Goal: Task Accomplishment & Management: Manage account settings

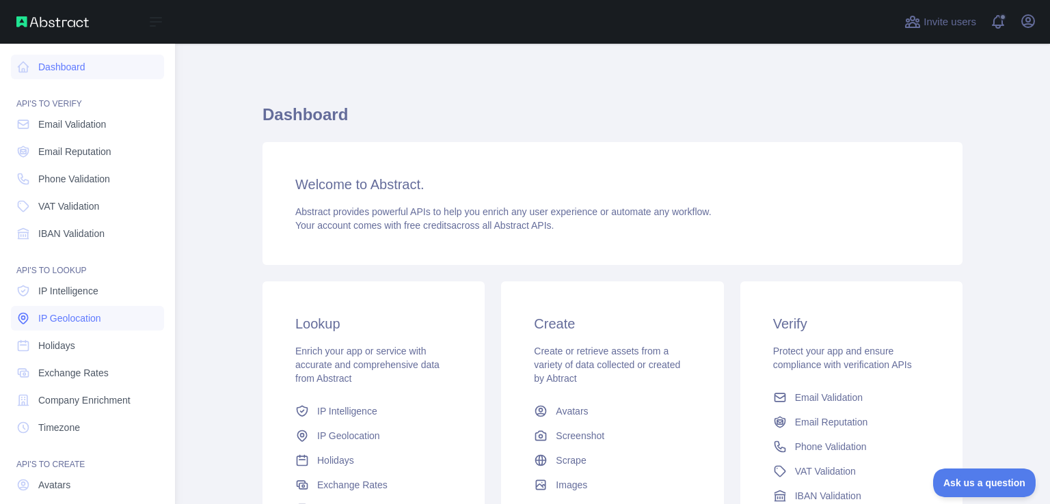
click at [98, 317] on span "IP Geolocation" at bounding box center [69, 319] width 63 height 14
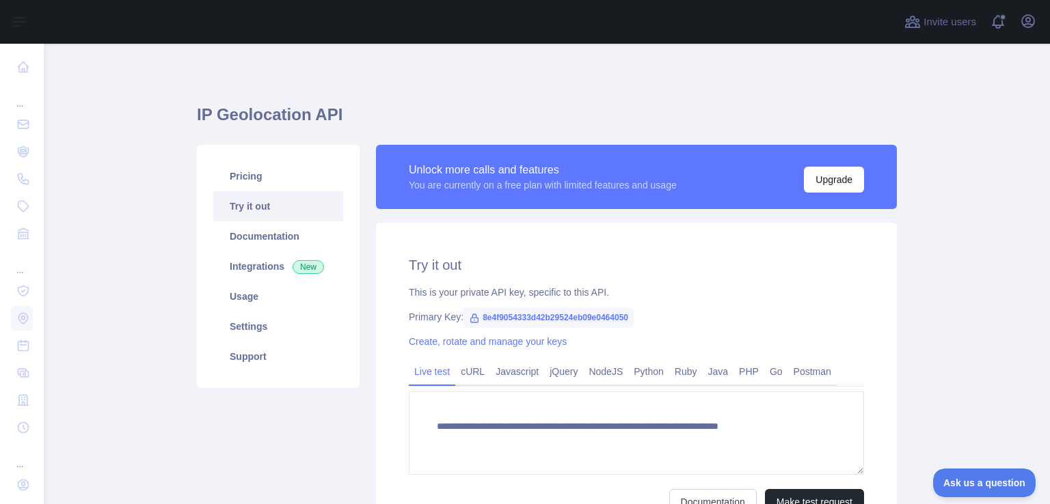
type textarea "**********"
click at [242, 184] on link "Pricing" at bounding box center [278, 176] width 130 height 30
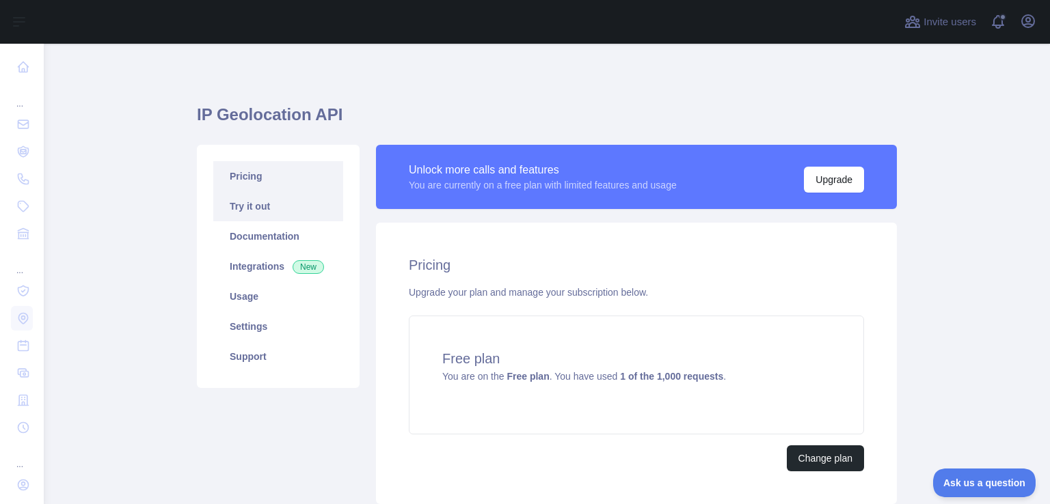
click at [241, 202] on link "Try it out" at bounding box center [278, 206] width 130 height 30
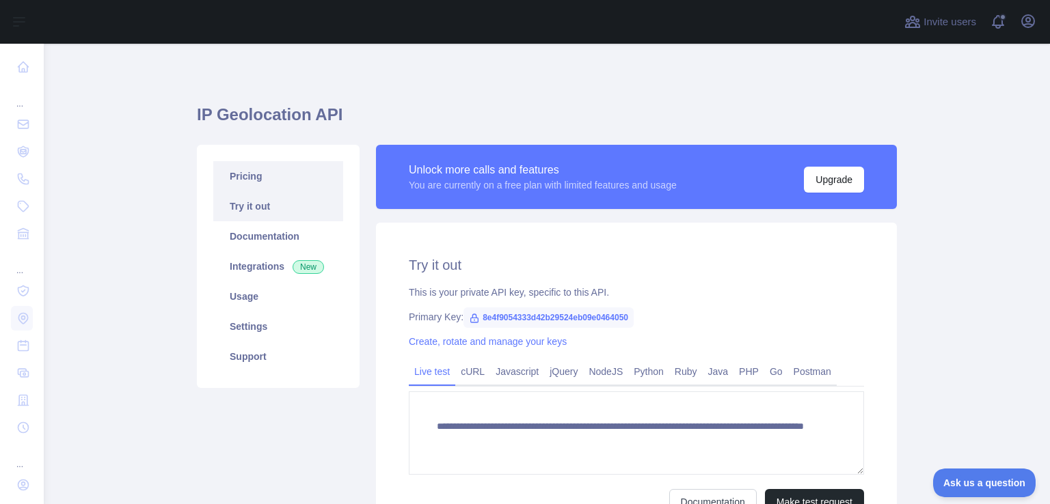
click at [248, 178] on link "Pricing" at bounding box center [278, 176] width 130 height 30
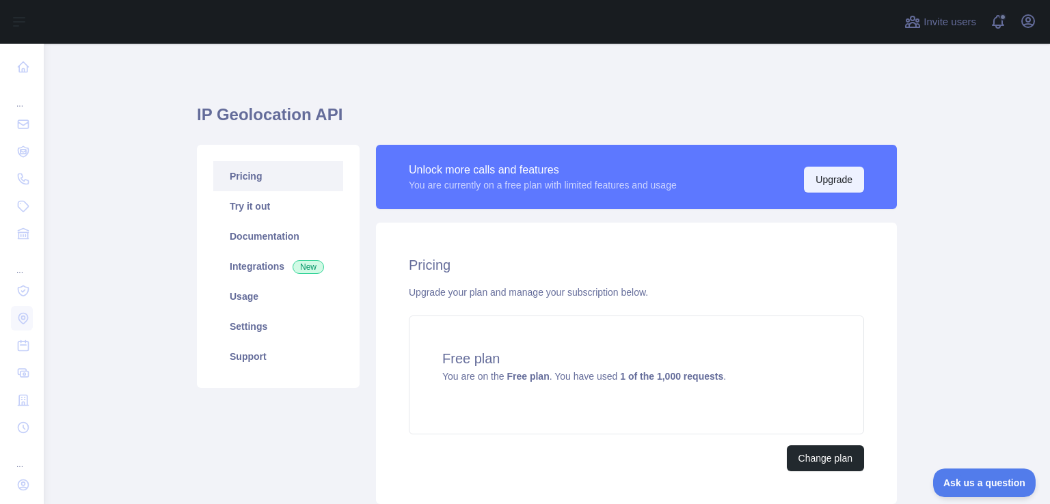
click at [841, 182] on button "Upgrade" at bounding box center [834, 180] width 60 height 26
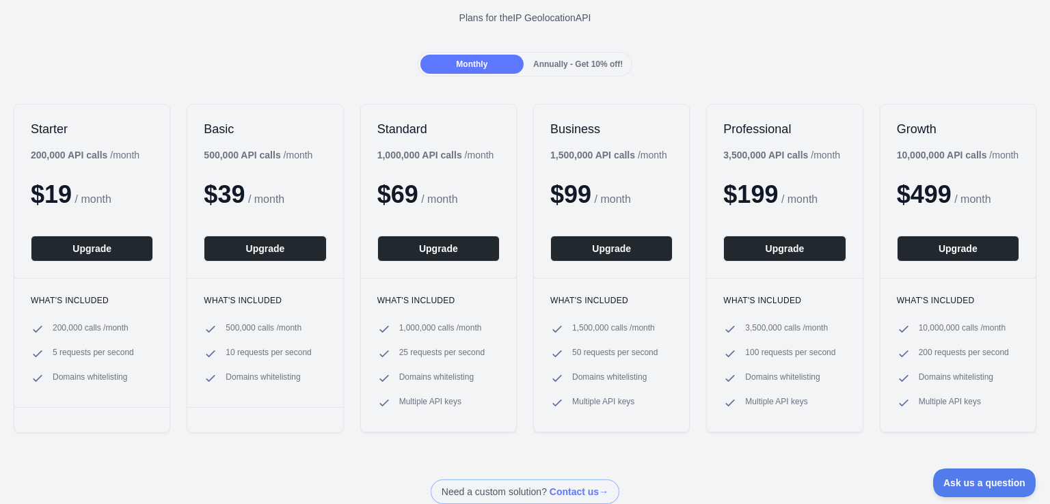
scroll to position [137, 0]
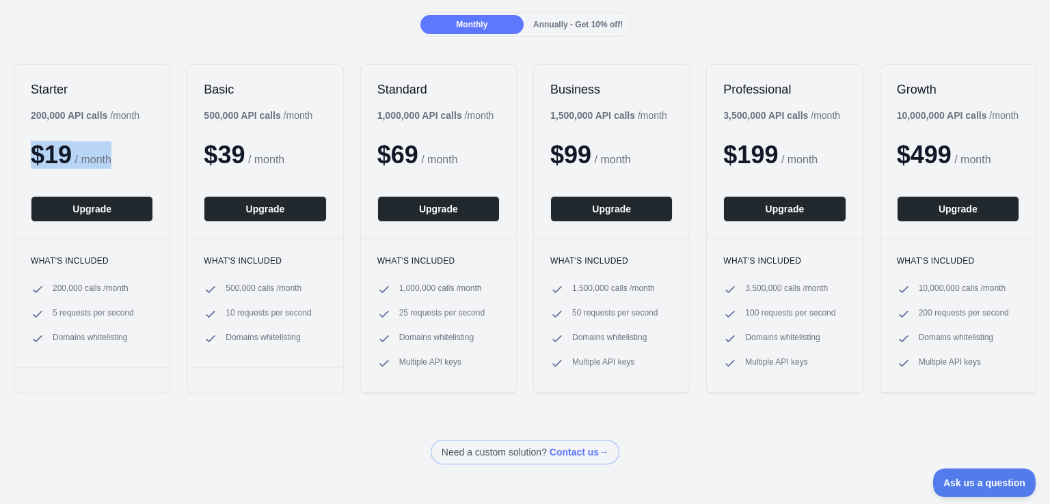
drag, startPoint x: 168, startPoint y: 117, endPoint x: 24, endPoint y: 111, distance: 144.3
click at [24, 111] on div "Starter 200,000 API calls / month $ 19 / month Upgrade What's included 200,000 …" at bounding box center [92, 228] width 156 height 329
click at [26, 104] on div "Starter 200,000 API calls / month $ 19 / month Upgrade" at bounding box center [91, 152] width 155 height 174
drag, startPoint x: 27, startPoint y: 91, endPoint x: 125, endPoint y: 137, distance: 108.2
click at [125, 137] on div "Starter 200,000 API calls / month $ 19 / month Upgrade" at bounding box center [91, 152] width 155 height 174
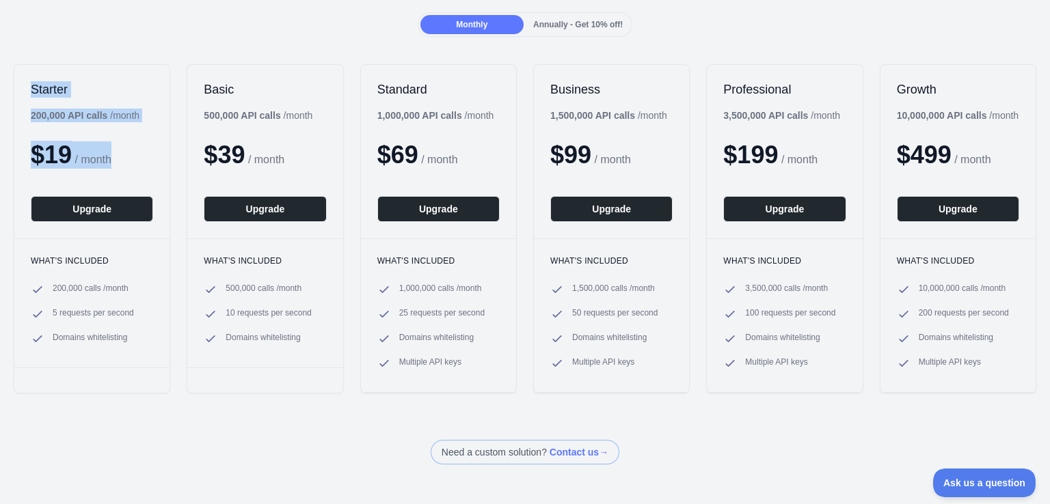
click at [125, 140] on div "Starter 200,000 API calls / month $ 19 / month Upgrade" at bounding box center [91, 152] width 155 height 174
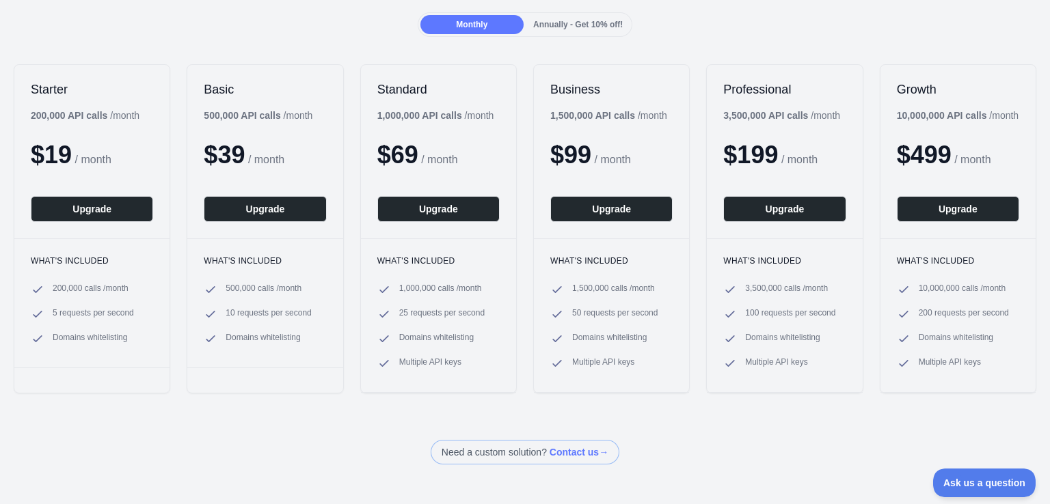
drag, startPoint x: 27, startPoint y: 112, endPoint x: 24, endPoint y: 118, distance: 7.0
click at [24, 118] on div "Starter 200,000 API calls / month $ 19 / month Upgrade" at bounding box center [91, 152] width 155 height 174
click at [81, 61] on div "Starter 200,000 API calls / month $ 19 / month Upgrade What's included 200,000 …" at bounding box center [525, 229] width 1050 height 357
click at [808, 21] on div "Monthly Annually - Get 10% off!" at bounding box center [525, 24] width 1050 height 25
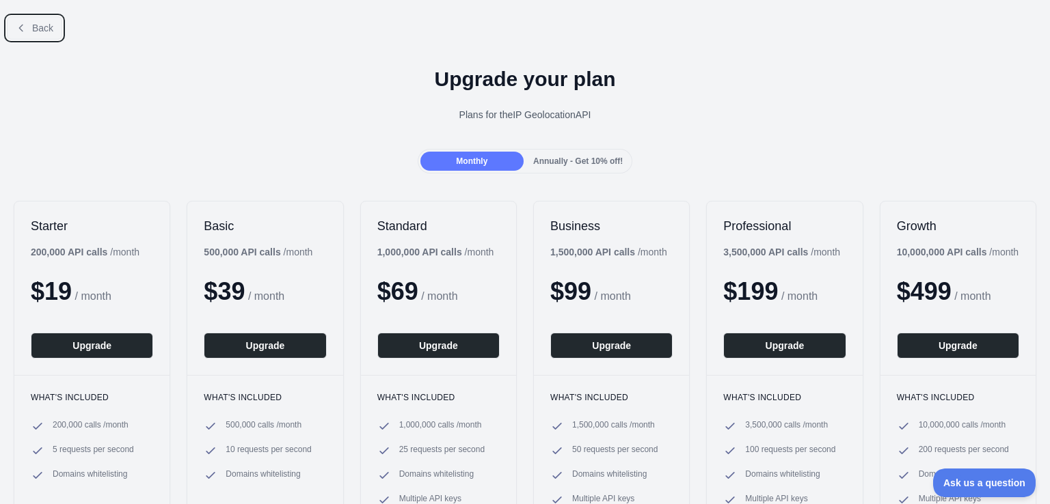
click at [32, 33] on button "Back" at bounding box center [34, 27] width 55 height 23
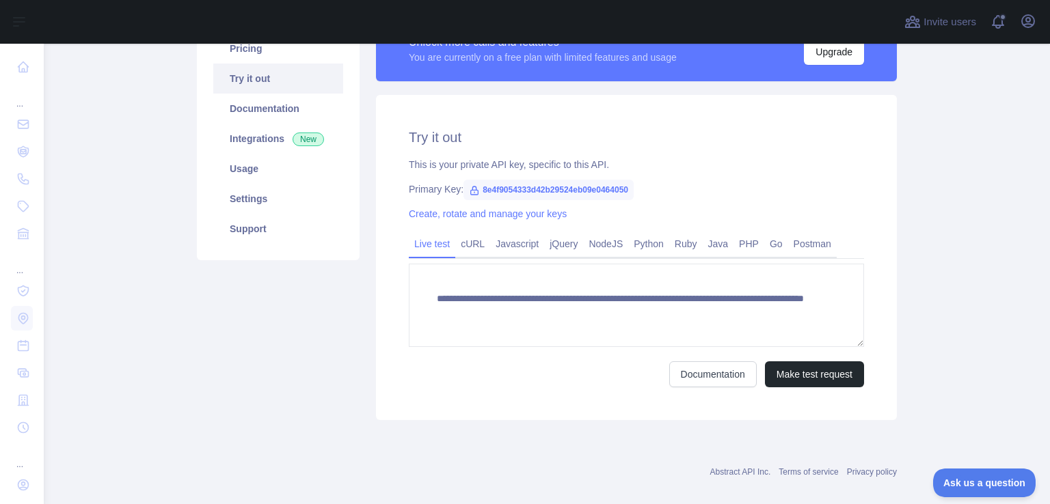
scroll to position [137, 0]
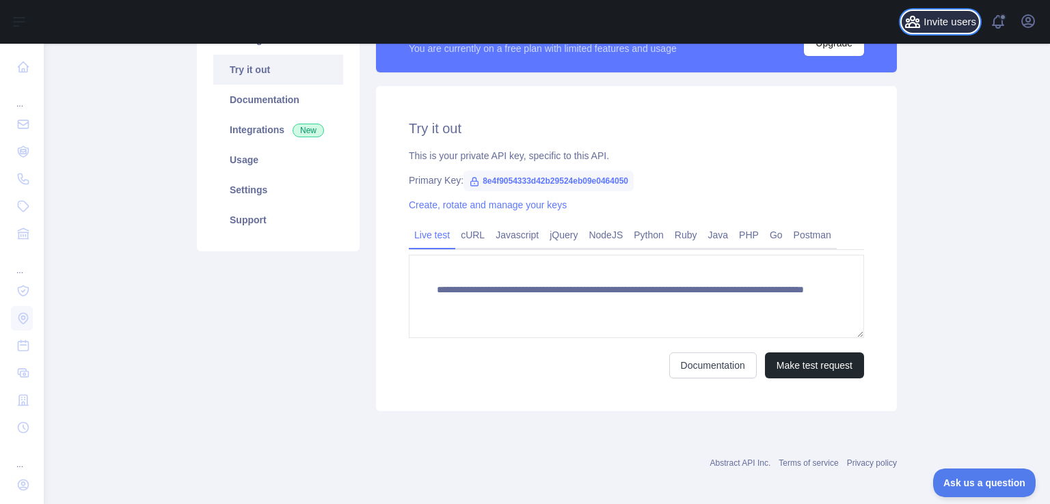
click at [927, 23] on span "Invite users" at bounding box center [949, 22] width 53 height 16
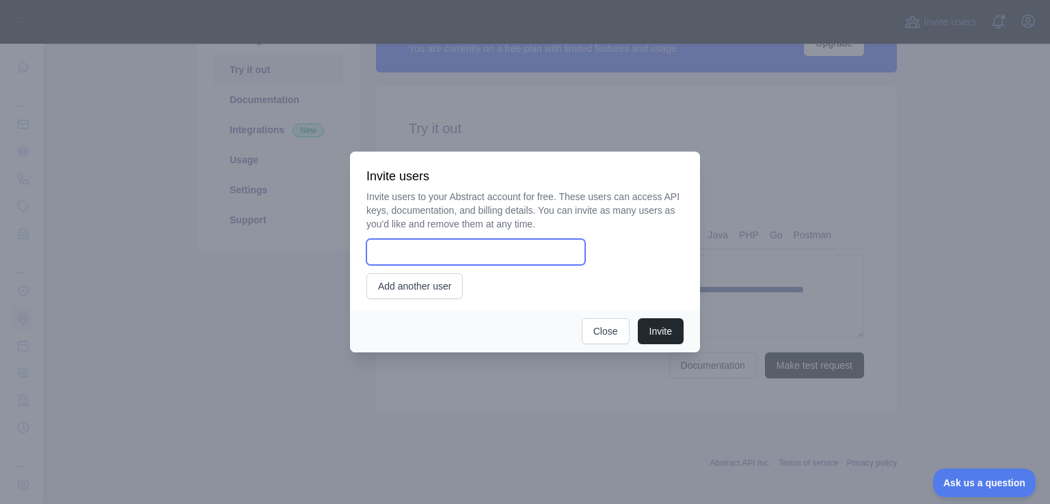
click at [465, 254] on input "email" at bounding box center [475, 252] width 219 height 26
type input "*"
click at [440, 250] on input "email" at bounding box center [475, 252] width 219 height 26
paste input "**********"
type input "**********"
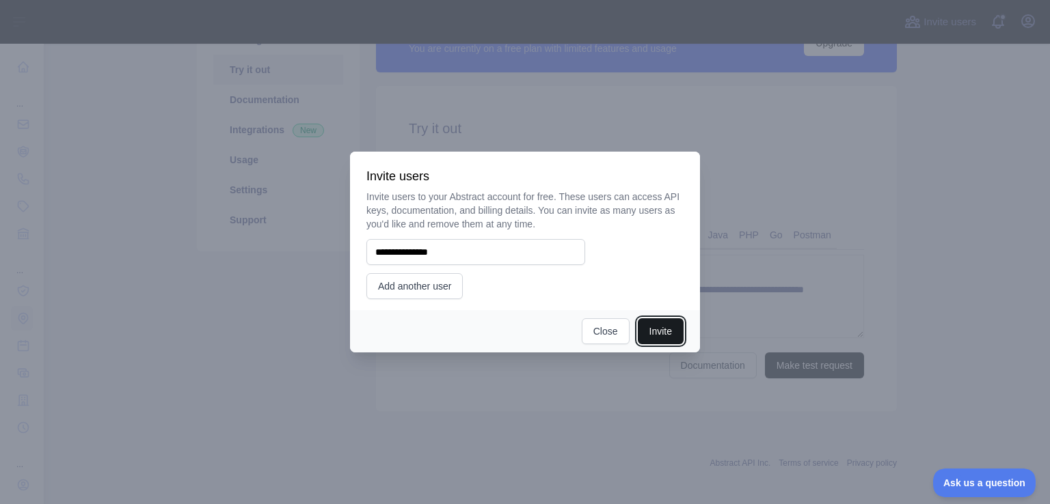
click at [648, 331] on button "Invite" at bounding box center [661, 331] width 46 height 26
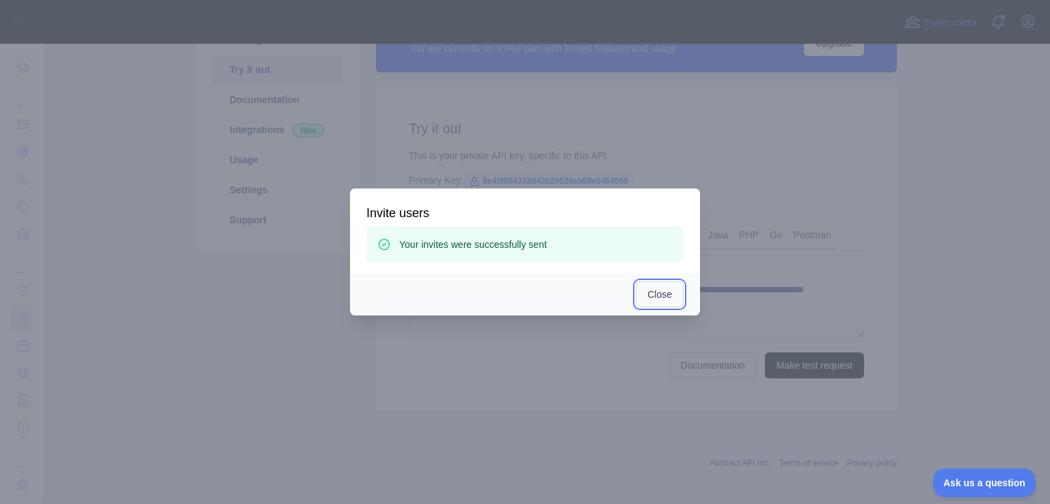
click at [659, 287] on button "Close" at bounding box center [659, 295] width 48 height 26
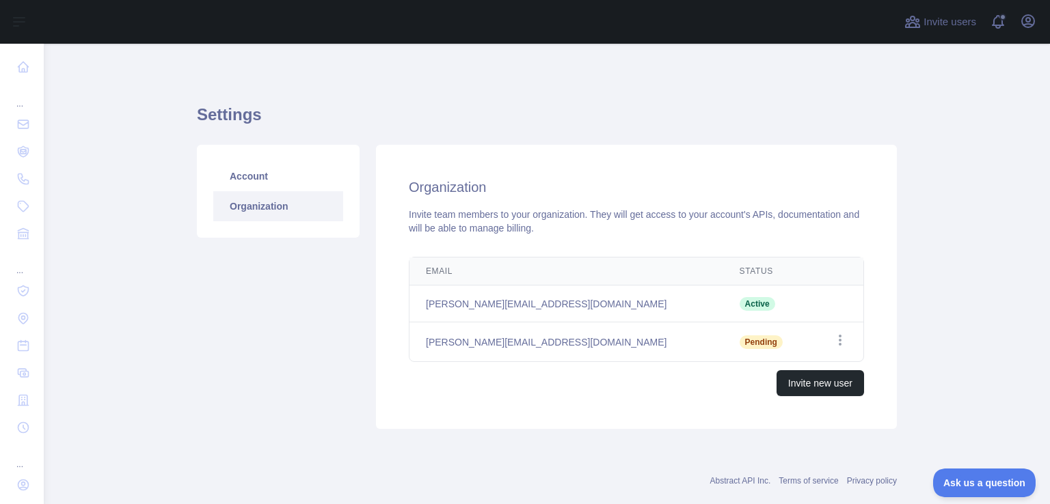
click at [739, 304] on span "Active" at bounding box center [757, 304] width 36 height 14
click at [838, 346] on icon "button" at bounding box center [840, 340] width 14 height 14
click at [878, 266] on div "Email Status Edit hasan.assi@akkodis.com Active martin@kidjo.tv Pending Open op…" at bounding box center [636, 326] width 499 height 150
drag, startPoint x: 709, startPoint y: 299, endPoint x: 410, endPoint y: 305, distance: 298.7
click at [410, 305] on tr "hasan.assi@akkodis.com Active" at bounding box center [636, 304] width 454 height 37
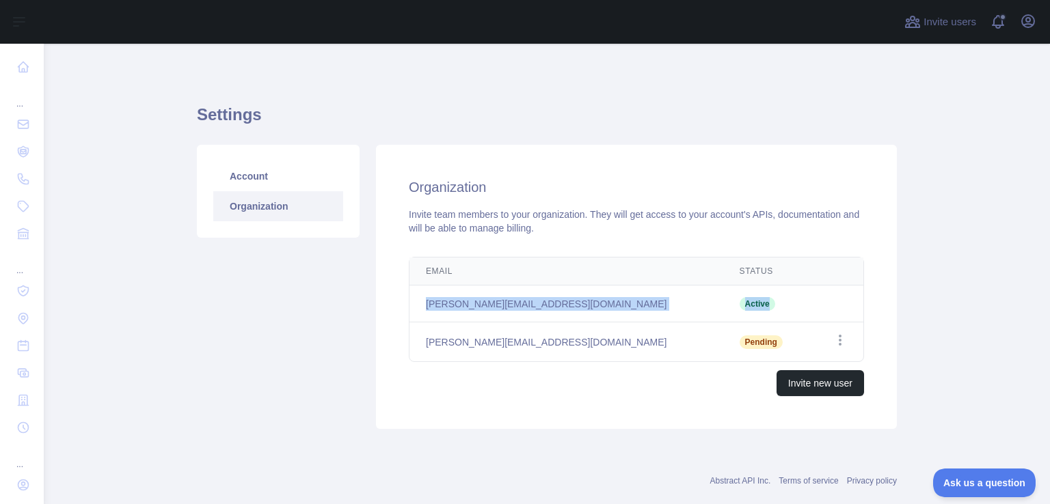
click at [410, 305] on td "[PERSON_NAME][EMAIL_ADDRESS][DOMAIN_NAME]" at bounding box center [566, 304] width 314 height 37
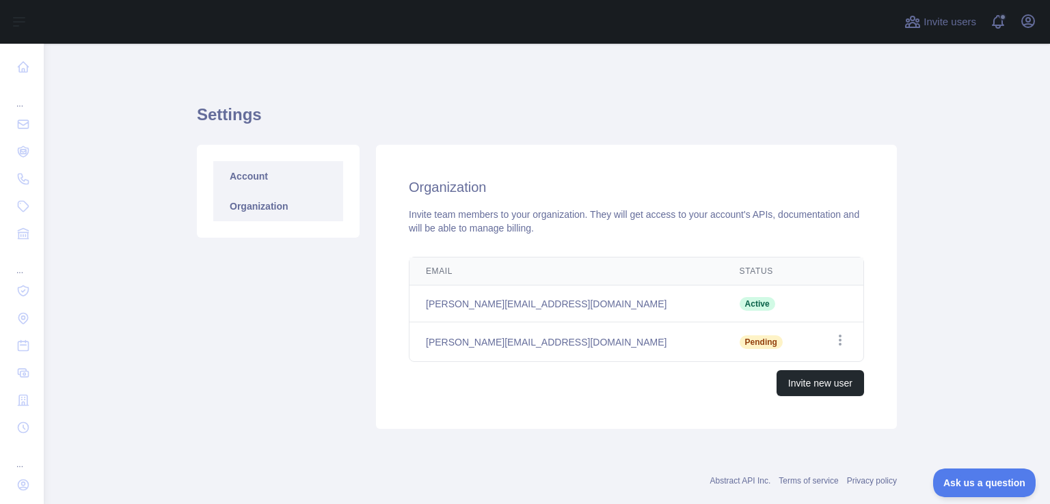
click at [289, 184] on link "Account" at bounding box center [278, 176] width 130 height 30
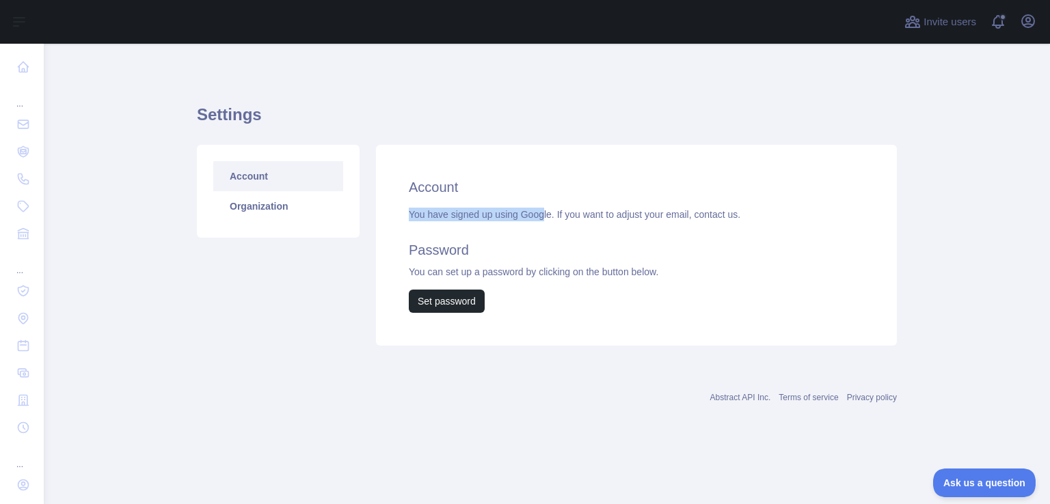
drag, startPoint x: 394, startPoint y: 212, endPoint x: 541, endPoint y: 217, distance: 147.7
click at [541, 217] on div "Account You have signed up using Google. If you want to adjust your email, cont…" at bounding box center [636, 245] width 521 height 201
click at [541, 217] on div "You have signed up using Google. If you want to adjust your email, contact us. …" at bounding box center [636, 260] width 455 height 105
click at [256, 215] on link "Organization" at bounding box center [278, 206] width 130 height 30
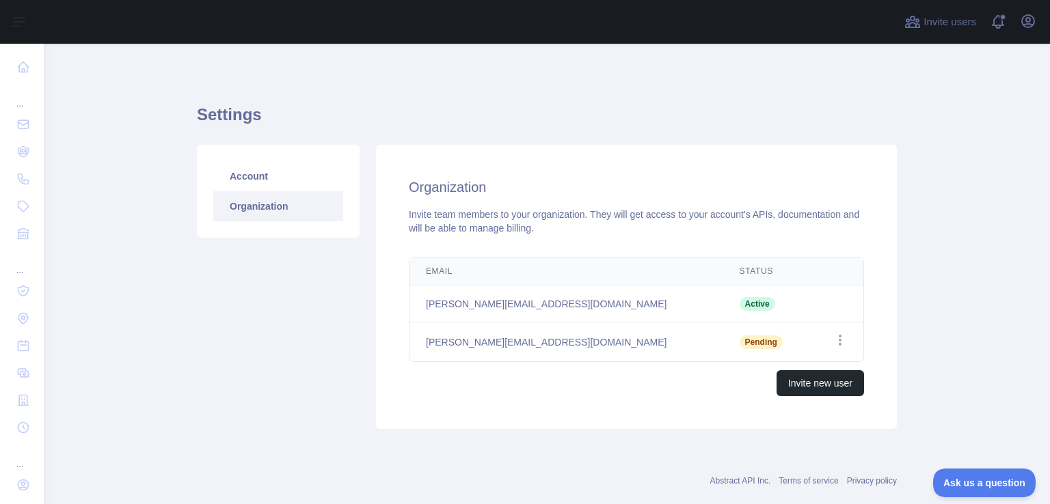
click at [824, 341] on td "Open options" at bounding box center [836, 343] width 53 height 40
click at [841, 344] on icon "button" at bounding box center [840, 340] width 14 height 14
click at [943, 14] on span "Invite users" at bounding box center [949, 22] width 53 height 16
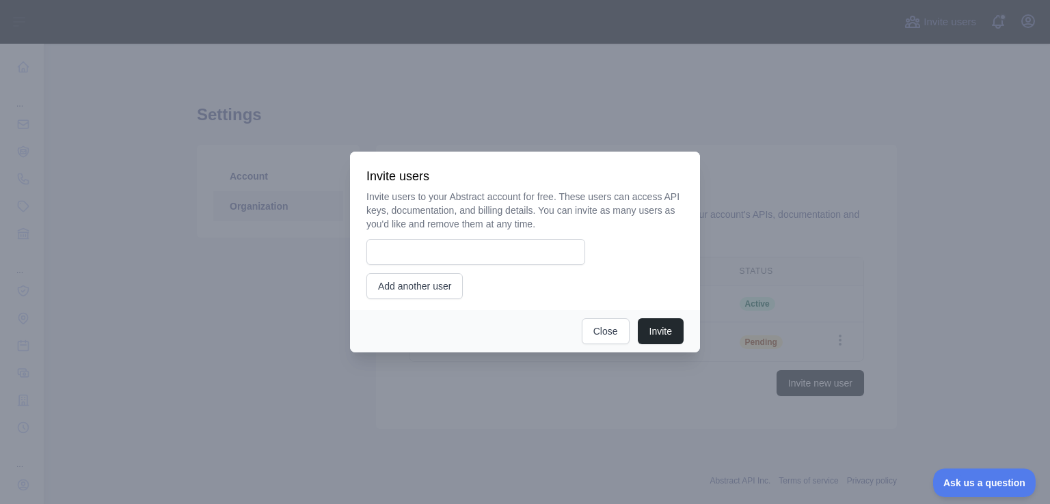
click at [813, 197] on div at bounding box center [525, 252] width 1050 height 504
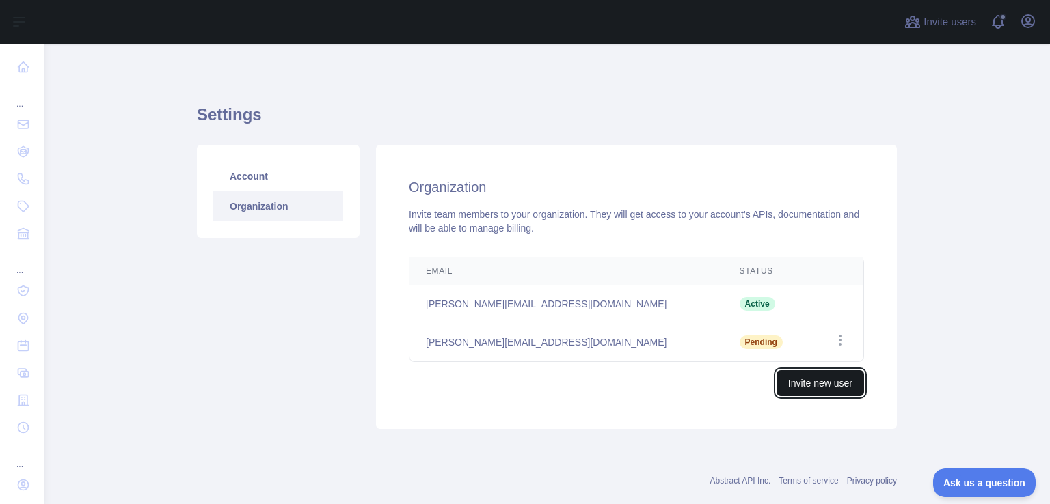
click at [823, 379] on button "Invite new user" at bounding box center [819, 383] width 87 height 26
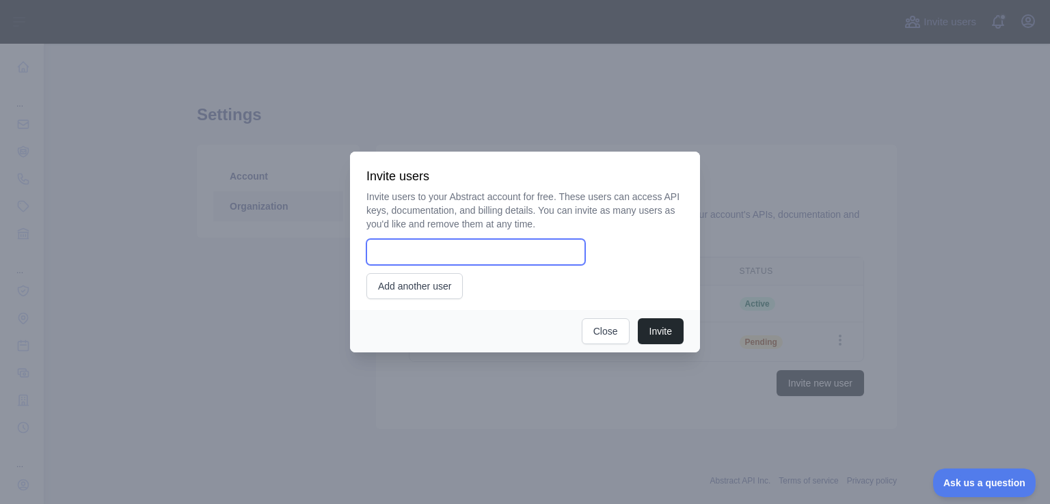
click at [478, 252] on input "email" at bounding box center [475, 252] width 219 height 26
paste input "**********"
type input "**********"
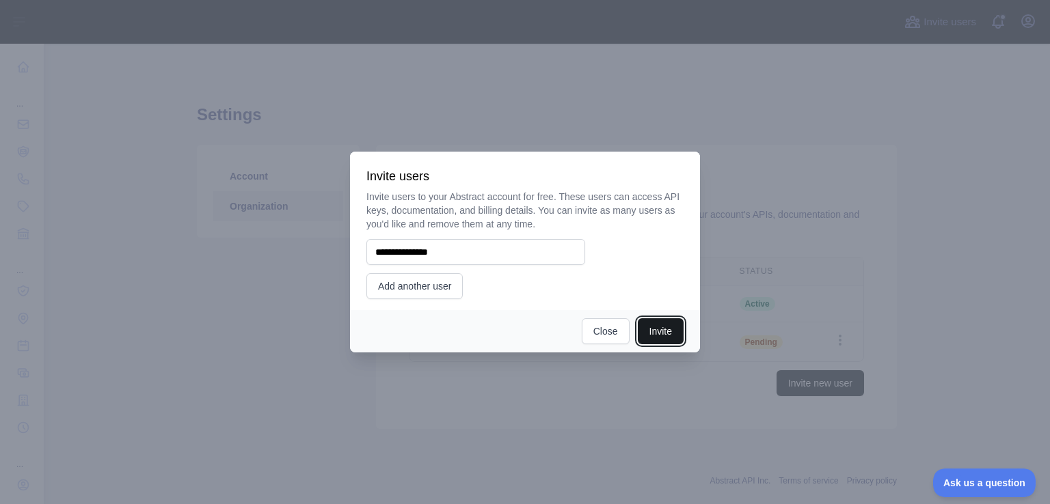
click at [671, 329] on button "Invite" at bounding box center [661, 331] width 46 height 26
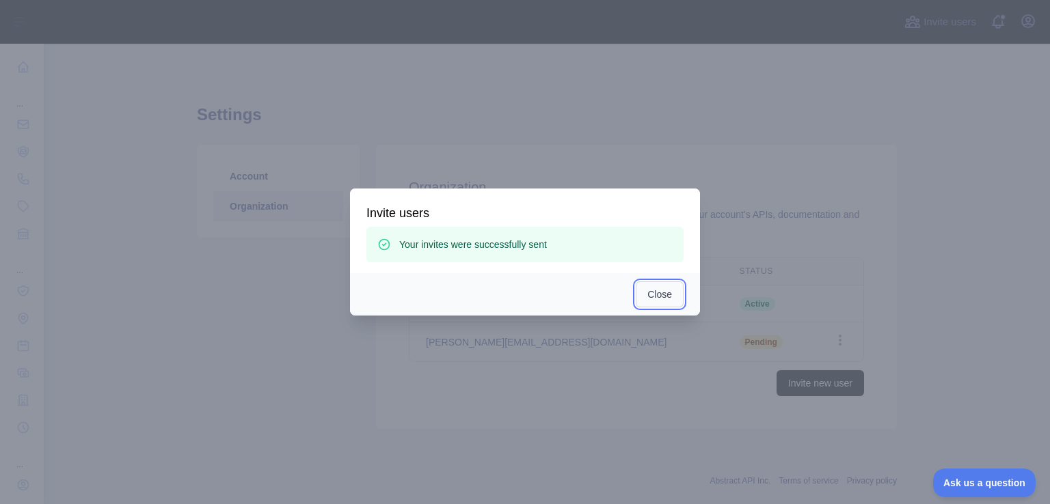
click at [645, 296] on button "Close" at bounding box center [659, 295] width 48 height 26
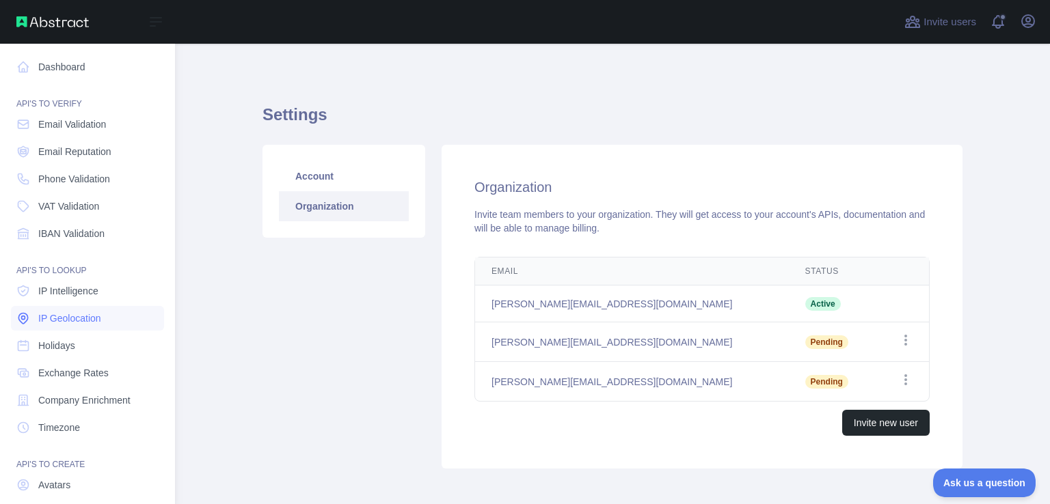
click at [75, 312] on span "IP Geolocation" at bounding box center [69, 319] width 63 height 14
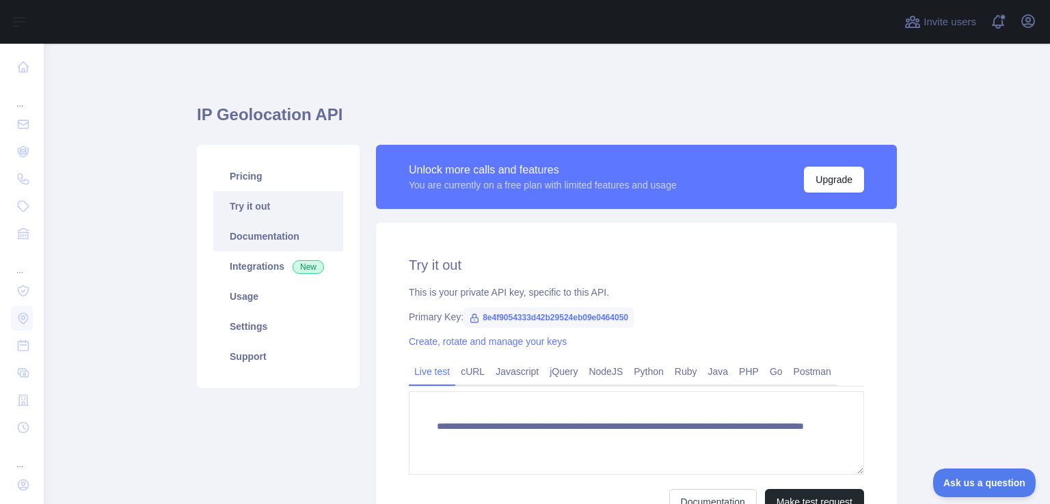
click at [254, 242] on link "Documentation" at bounding box center [278, 236] width 130 height 30
click at [262, 274] on link "Integrations New" at bounding box center [278, 266] width 130 height 30
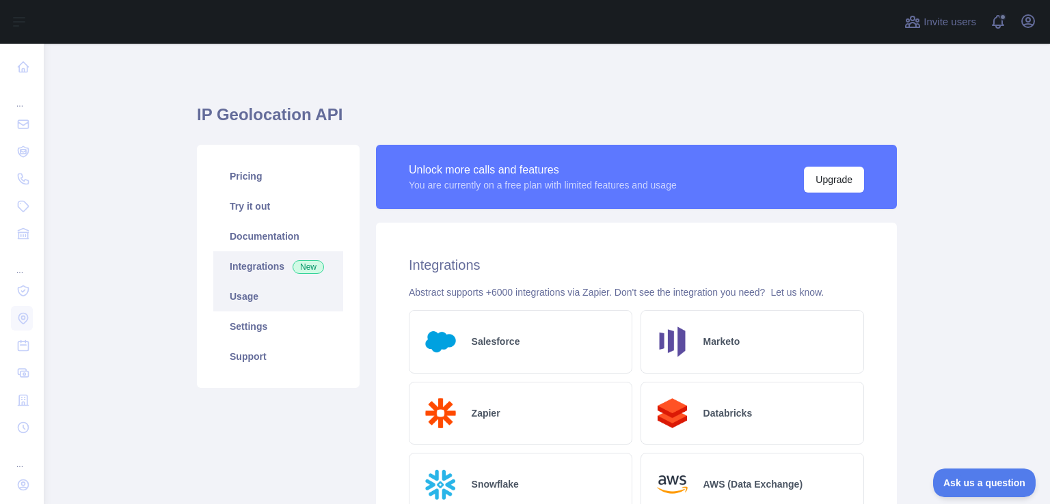
click at [276, 292] on link "Usage" at bounding box center [278, 297] width 130 height 30
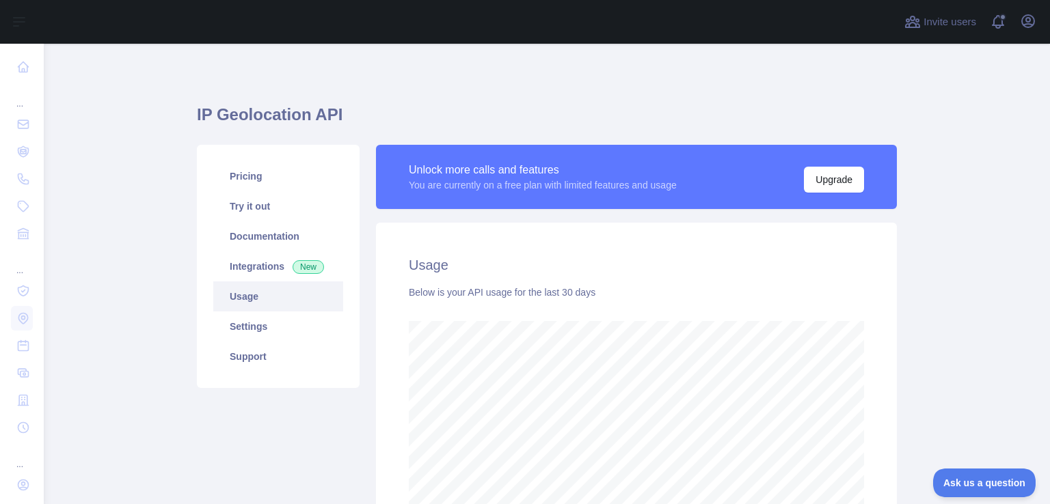
scroll to position [460, 995]
click at [271, 325] on link "Settings" at bounding box center [278, 327] width 130 height 30
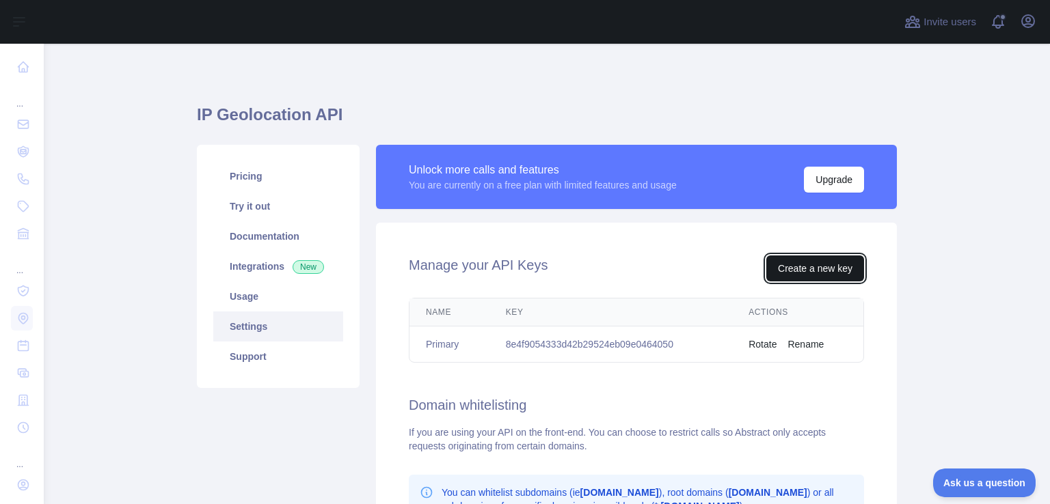
click at [818, 265] on button "Create a new key" at bounding box center [815, 269] width 98 height 26
click at [593, 329] on td "8e4f9054333d42b29524eb09e0464050" at bounding box center [610, 345] width 243 height 36
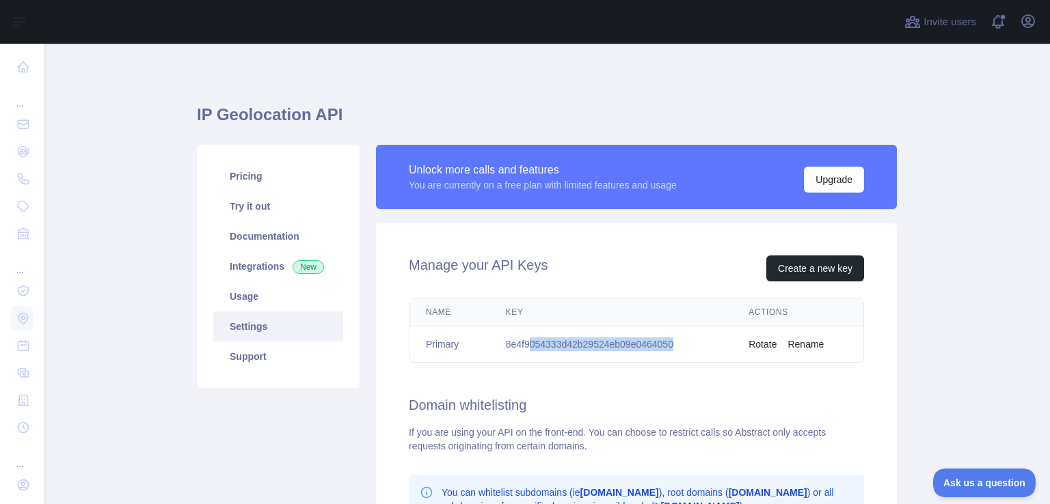
drag, startPoint x: 719, startPoint y: 340, endPoint x: 517, endPoint y: 347, distance: 202.4
click at [517, 347] on td "8e4f9054333d42b29524eb09e0464050" at bounding box center [610, 345] width 243 height 36
click at [811, 277] on button "Create a new key" at bounding box center [815, 269] width 98 height 26
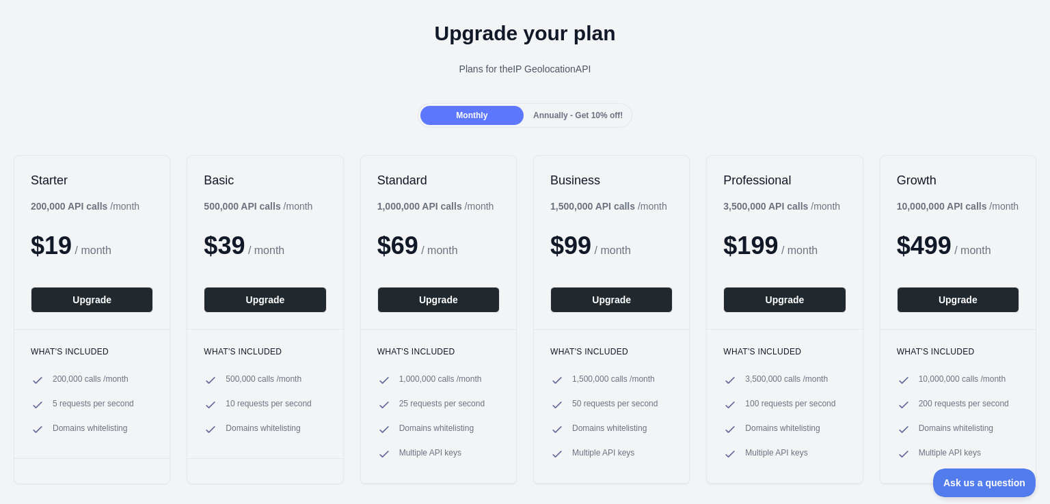
scroll to position [137, 0]
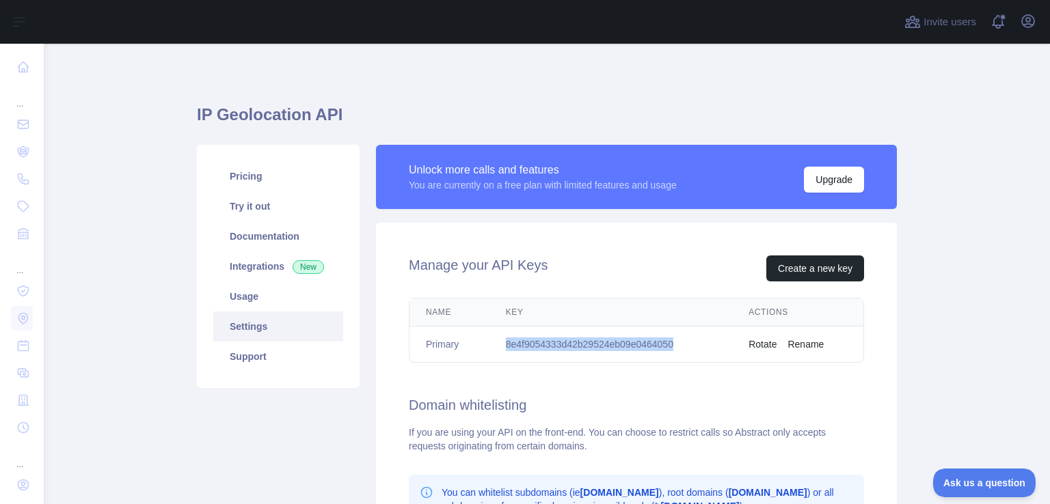
drag, startPoint x: 697, startPoint y: 342, endPoint x: 500, endPoint y: 339, distance: 196.8
click at [500, 339] on td "8e4f9054333d42b29524eb09e0464050" at bounding box center [610, 345] width 243 height 36
copy td "8e4f9054333d42b29524eb09e0464050"
click at [275, 222] on link "Documentation" at bounding box center [278, 236] width 130 height 30
click at [277, 305] on link "Usage" at bounding box center [278, 297] width 130 height 30
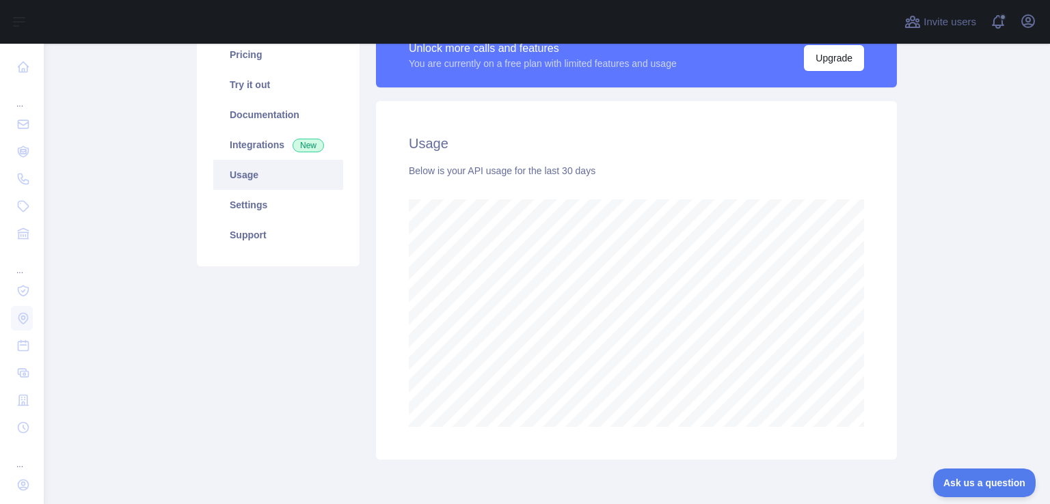
scroll to position [178, 0]
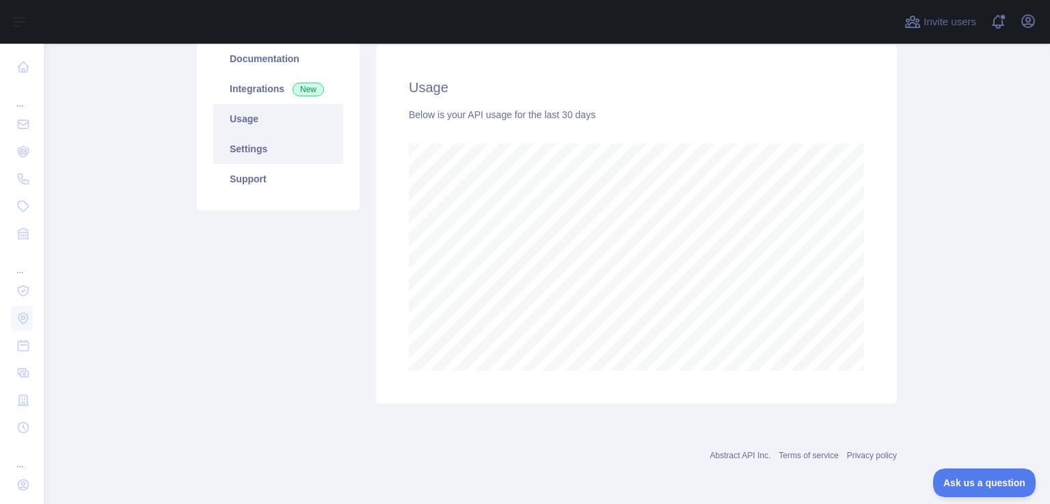
click at [271, 159] on link "Settings" at bounding box center [278, 149] width 130 height 30
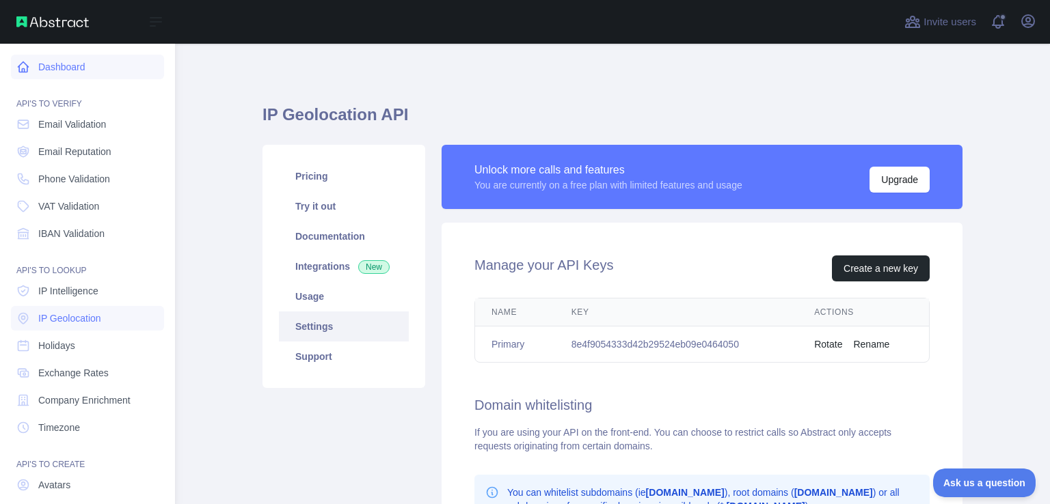
click at [64, 64] on link "Dashboard" at bounding box center [87, 67] width 153 height 25
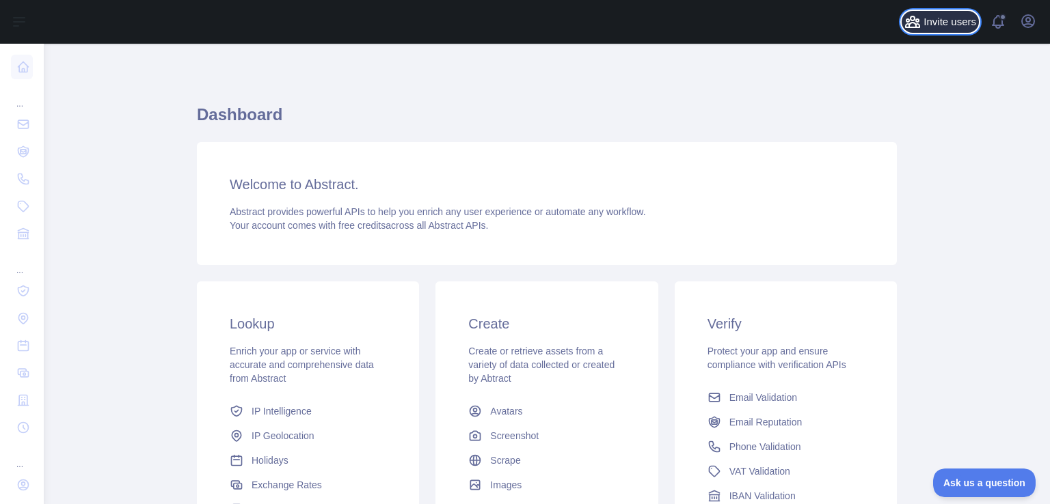
click at [932, 27] on span "Invite users" at bounding box center [949, 22] width 53 height 16
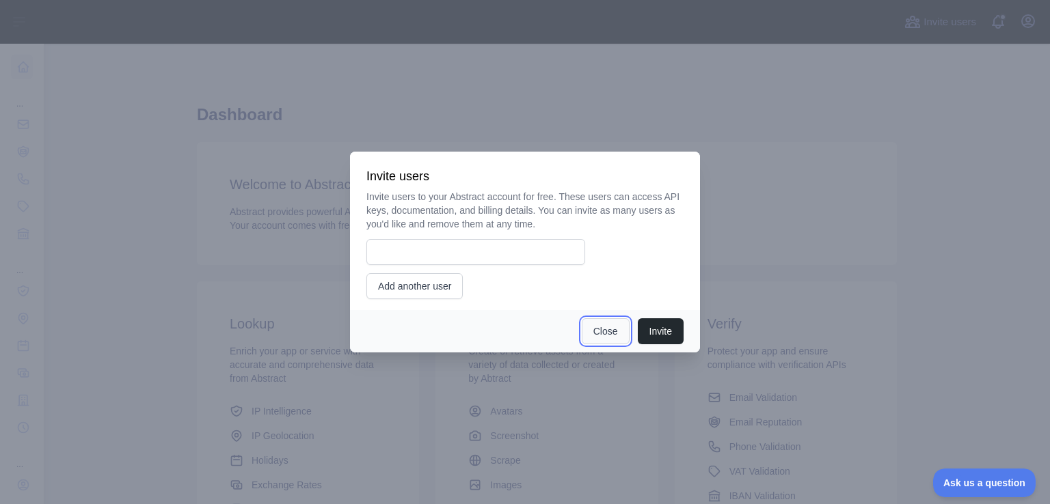
click at [590, 320] on button "Close" at bounding box center [605, 331] width 48 height 26
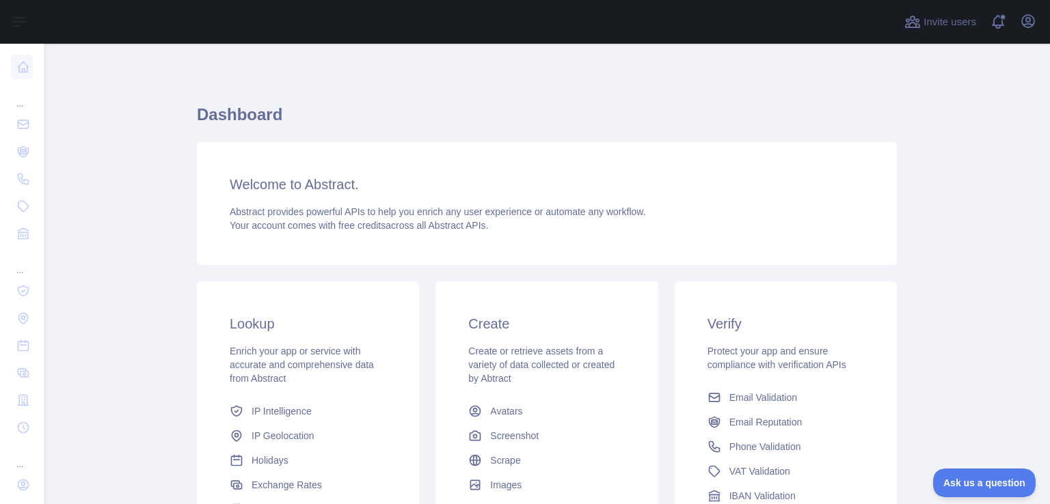
click at [1025, 32] on div "Open user menu" at bounding box center [1028, 22] width 22 height 24
click at [1028, 25] on icon "button" at bounding box center [1027, 21] width 16 height 16
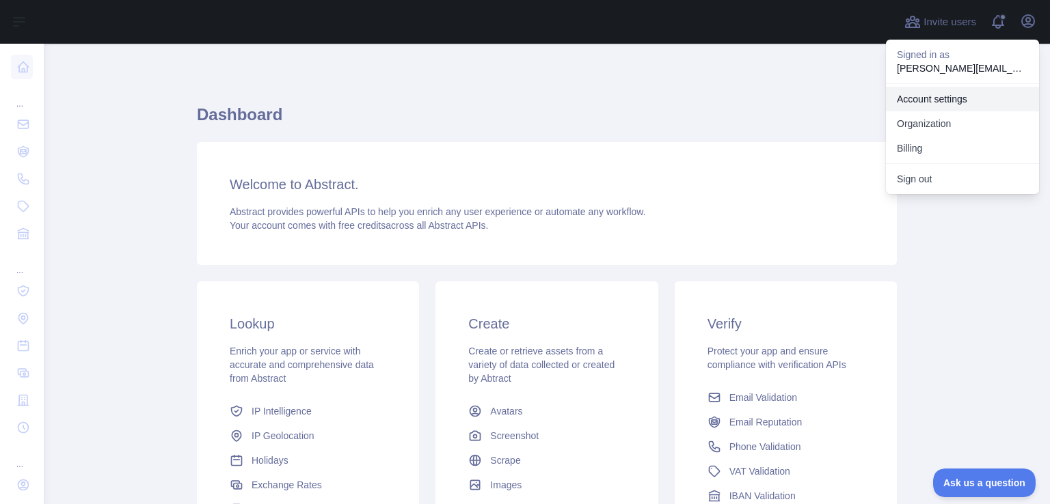
click at [959, 105] on link "Account settings" at bounding box center [962, 99] width 153 height 25
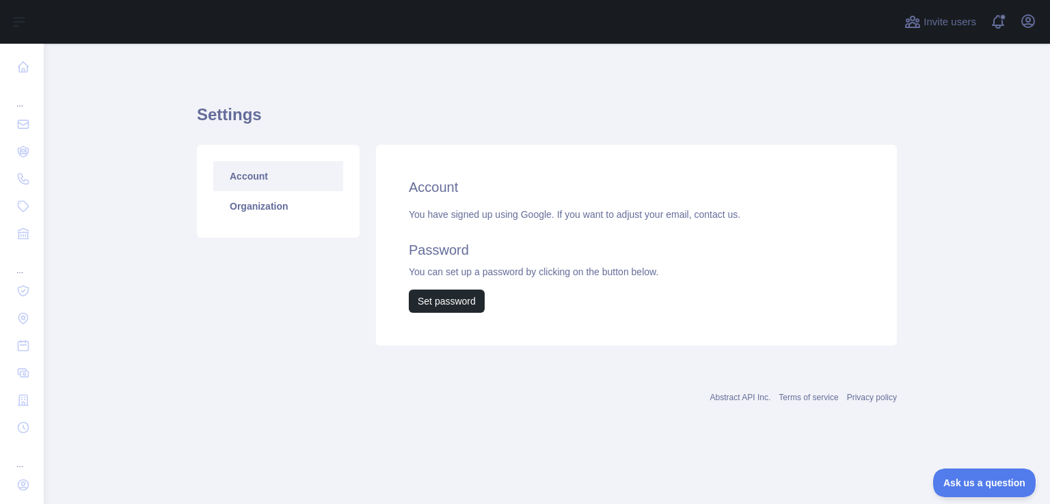
click at [299, 223] on div "Account Organization" at bounding box center [278, 191] width 163 height 93
click at [290, 211] on link "Organization" at bounding box center [278, 206] width 130 height 30
